Goal: Download file/media

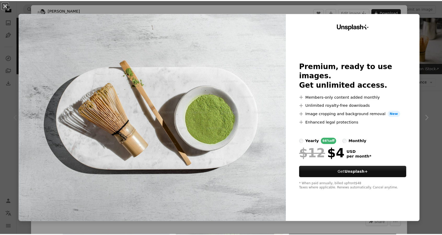
scroll to position [63, 0]
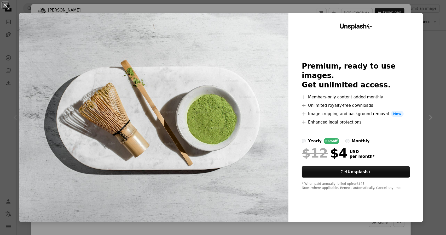
click at [345, 138] on label "monthly" at bounding box center [357, 141] width 24 height 6
click at [308, 138] on div "yearly" at bounding box center [315, 141] width 14 height 6
click at [433, 70] on div "An X shape Unsplash+ Premium, ready to use images. Get unlimited access. A plus…" at bounding box center [223, 117] width 446 height 235
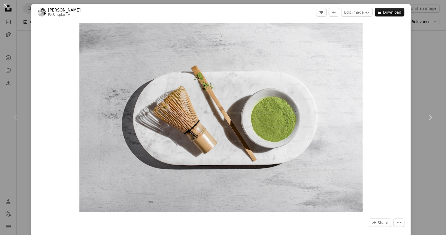
click at [428, 32] on div "An X shape Chevron left Chevron right [PERSON_NAME] For Unsplash+ A heart A plu…" at bounding box center [223, 117] width 446 height 235
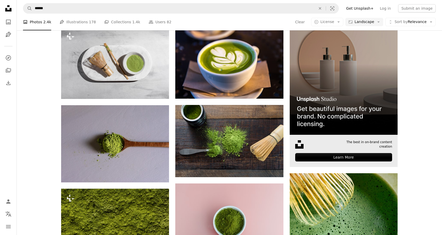
scroll to position [115, 0]
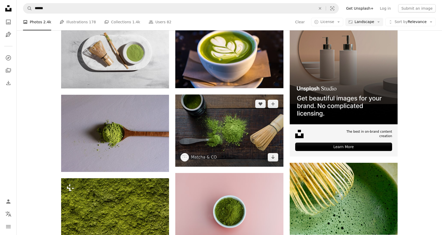
click at [238, 130] on img at bounding box center [229, 130] width 108 height 72
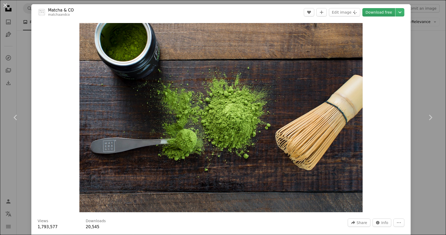
click at [386, 12] on link "Download free" at bounding box center [378, 12] width 33 height 8
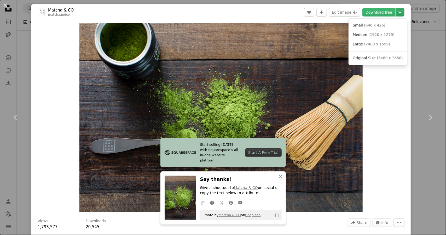
click at [398, 12] on icon "Choose download size" at bounding box center [399, 12] width 3 height 2
click at [376, 34] on span "( 1920 x 1279 )" at bounding box center [381, 34] width 26 height 4
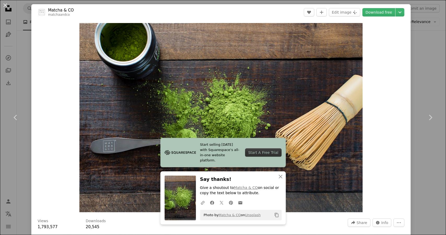
click at [425, 51] on div "An X shape Chevron left Chevron right Start selling [DATE] with Squarespace’s a…" at bounding box center [223, 117] width 446 height 235
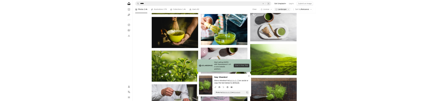
scroll to position [332, 0]
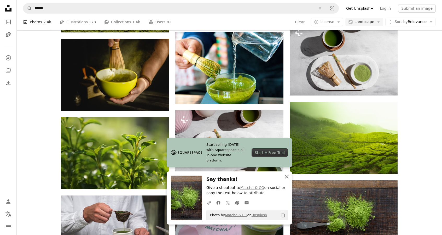
click at [286, 178] on icon "An X shape" at bounding box center [287, 176] width 6 height 6
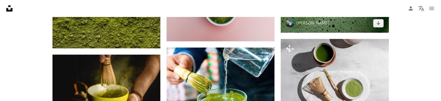
click at [292, 22] on img at bounding box center [290, 23] width 8 height 8
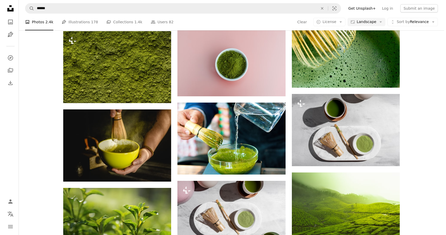
scroll to position [253, 0]
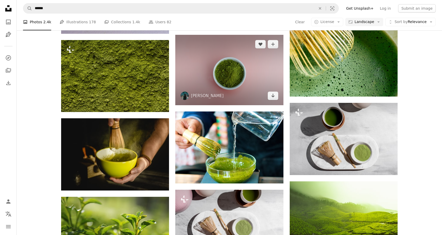
click at [211, 72] on img at bounding box center [229, 70] width 108 height 70
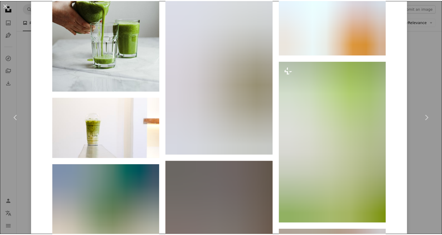
scroll to position [6772, 0]
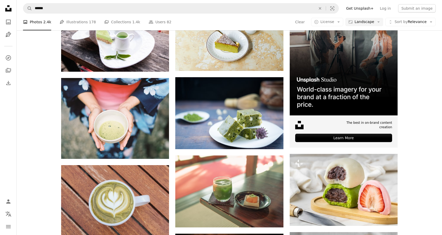
scroll to position [1683, 0]
